Goal: Task Accomplishment & Management: Use online tool/utility

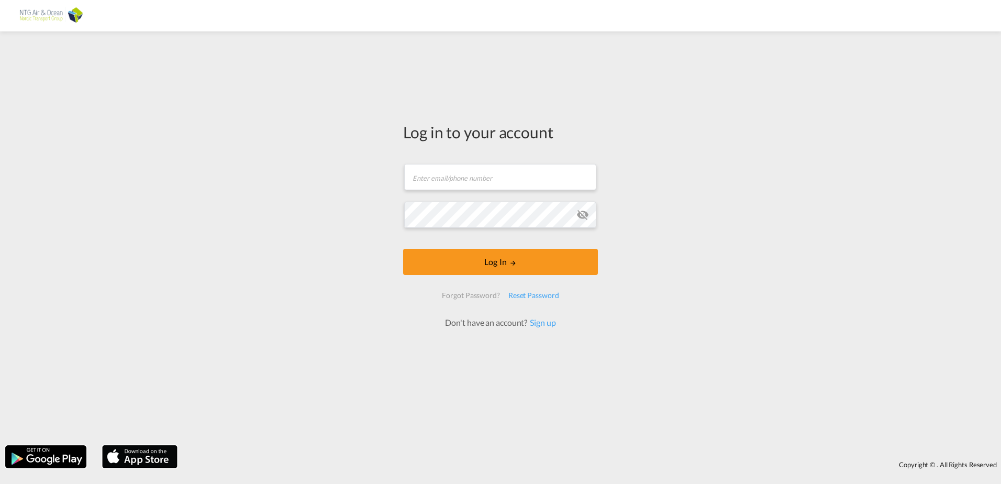
click at [502, 176] on form "Email field is required Password field is required Log In Forgot Password? Rese…" at bounding box center [500, 240] width 195 height 175
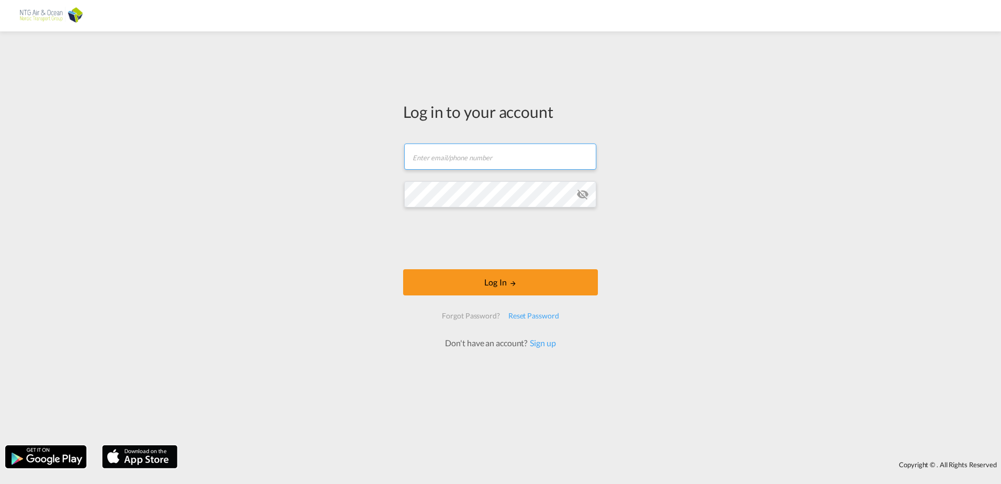
click at [493, 158] on input "text" at bounding box center [500, 156] width 192 height 26
type input "[EMAIL_ADDRESS][DOMAIN_NAME]"
click at [589, 194] on md-icon "icon-eye-off" at bounding box center [583, 194] width 13 height 13
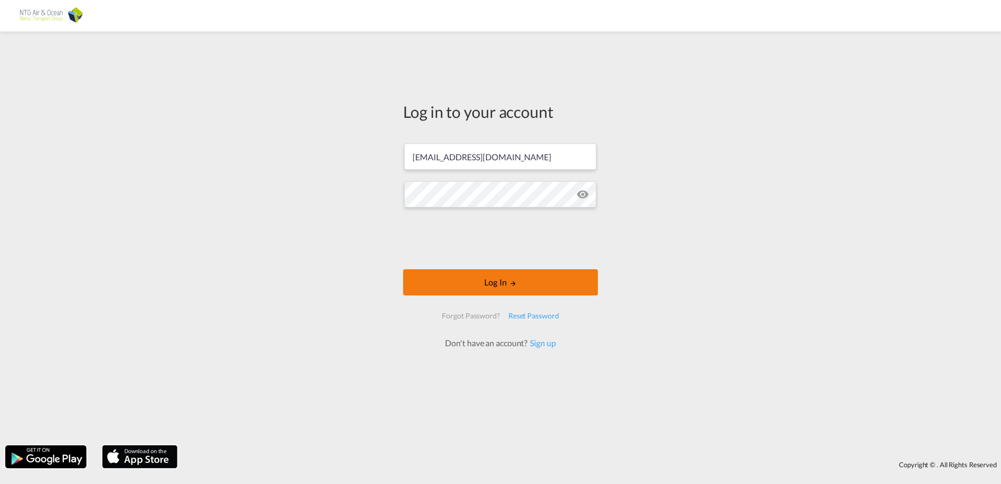
click at [489, 282] on button "Log In" at bounding box center [500, 282] width 195 height 26
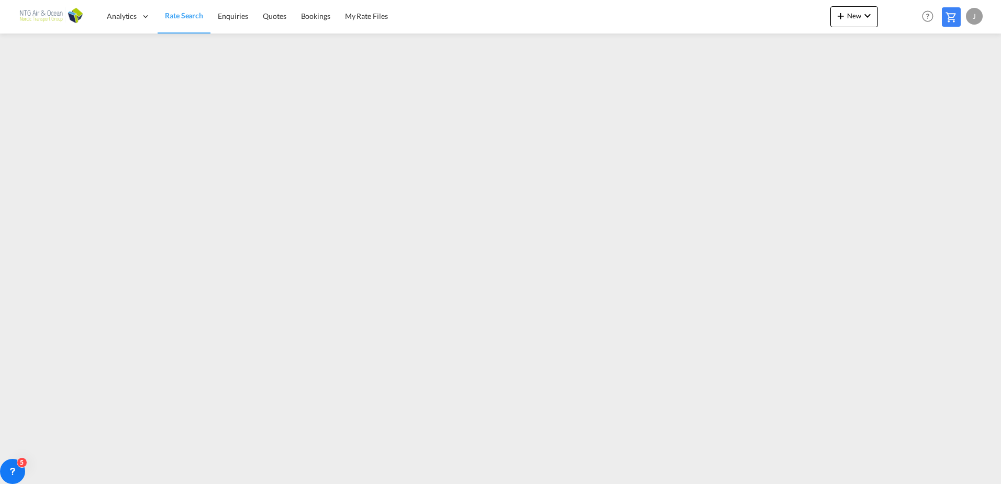
click at [173, 19] on span "Rate Search" at bounding box center [184, 15] width 38 height 9
click at [179, 18] on span "Rate Search" at bounding box center [184, 15] width 38 height 9
